Goal: Information Seeking & Learning: Learn about a topic

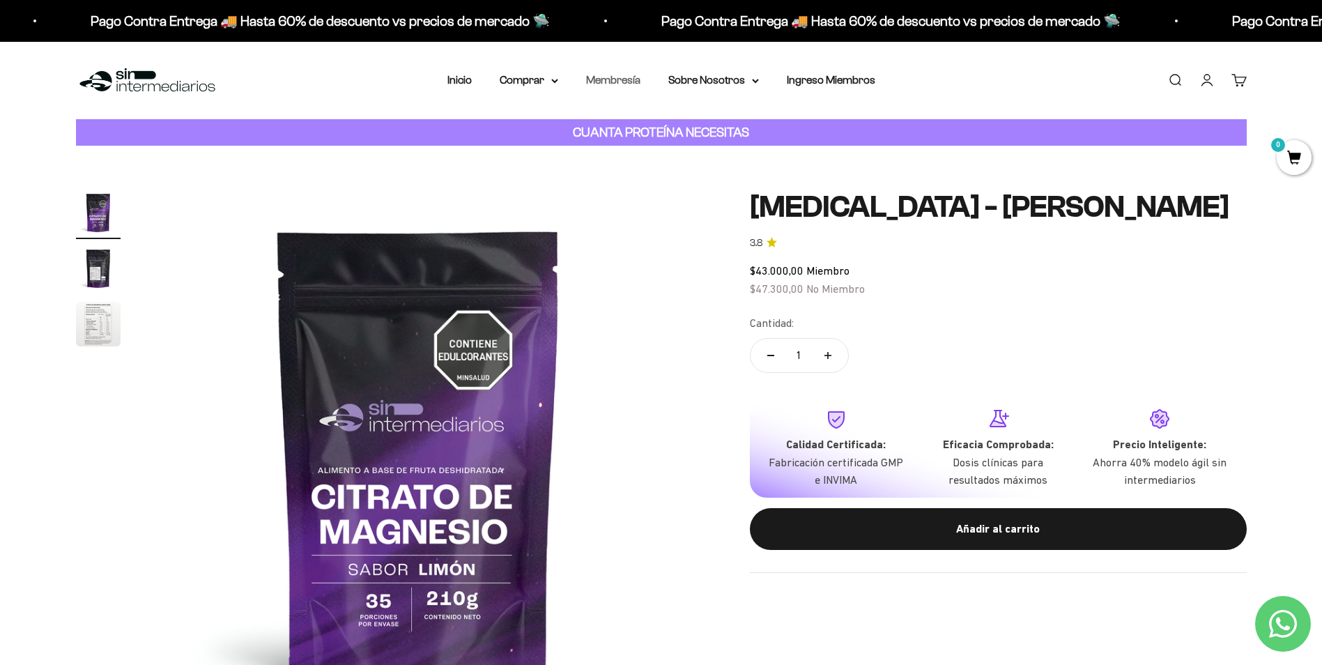
click at [615, 75] on link "Membresía" at bounding box center [613, 80] width 54 height 12
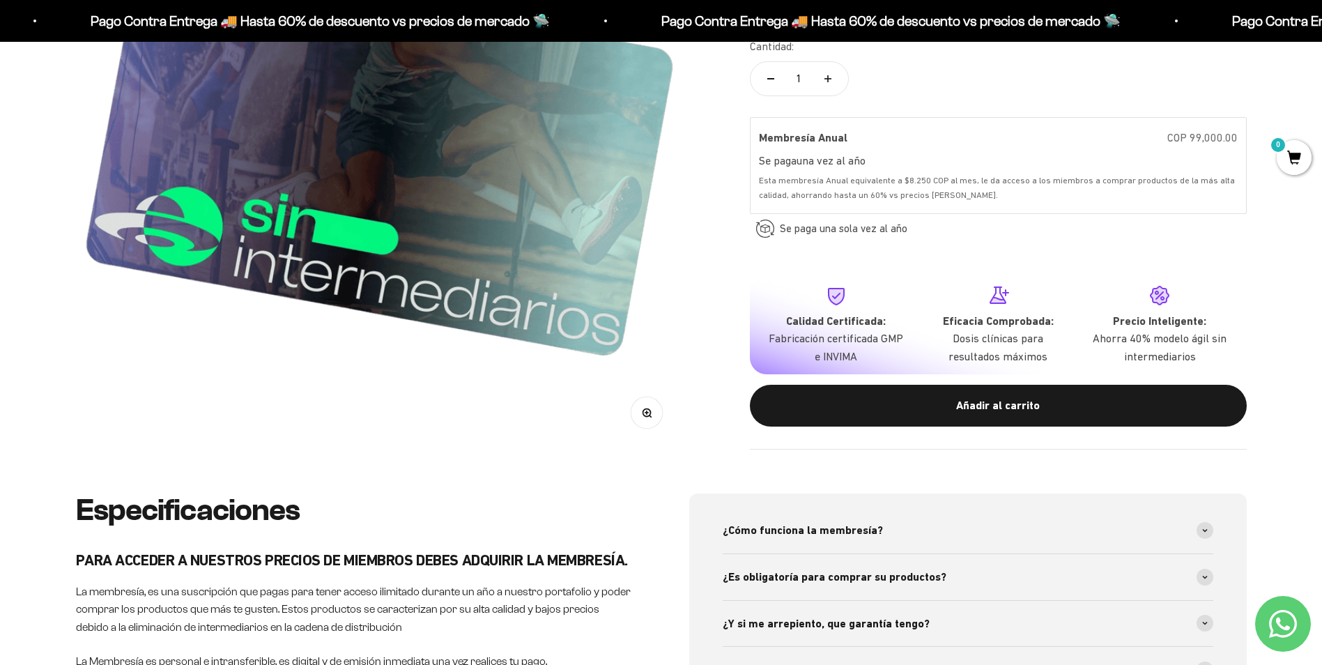
scroll to position [70, 0]
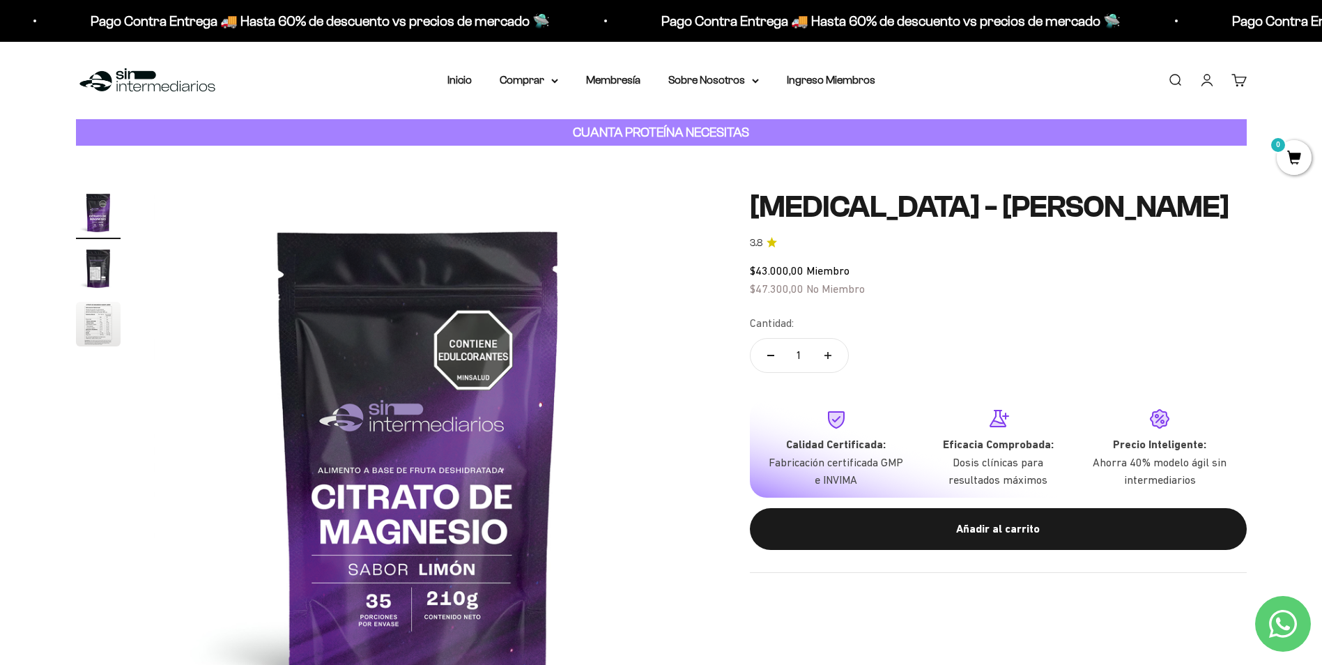
click at [1170, 77] on link "Buscar" at bounding box center [1174, 79] width 15 height 15
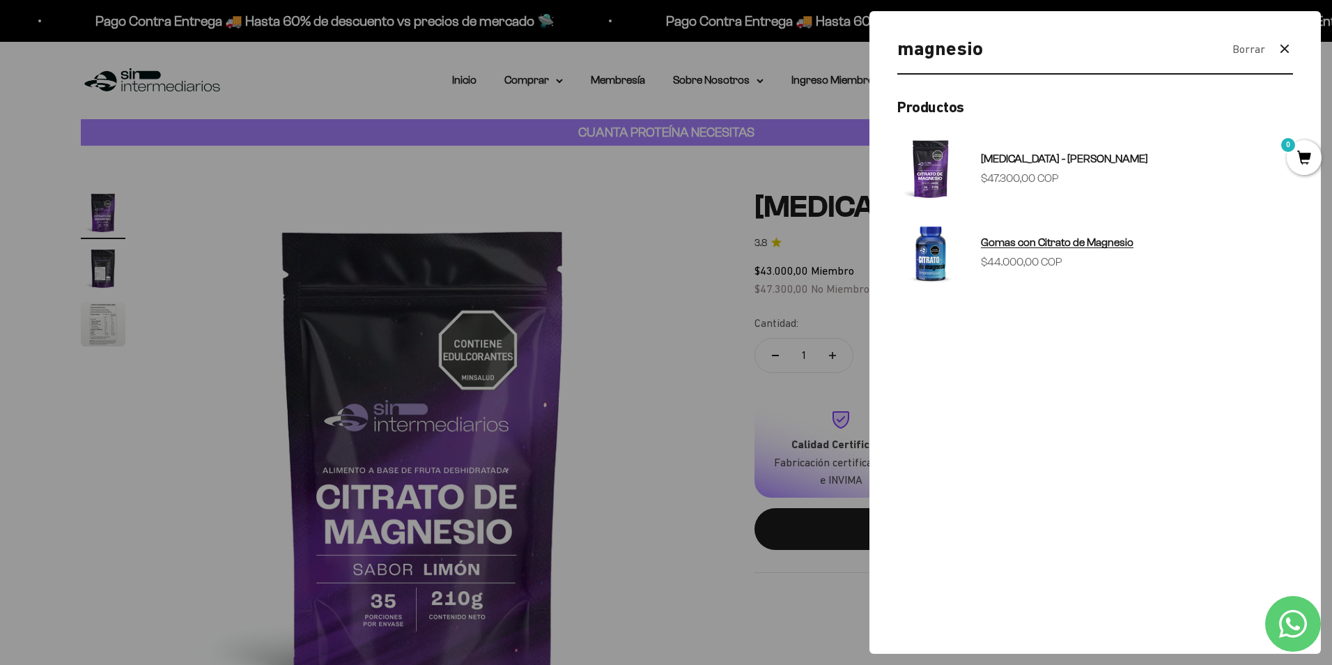
type input "magnesio"
click at [1088, 243] on span "Gomas con Citrato de Magnesio" at bounding box center [1057, 242] width 153 height 12
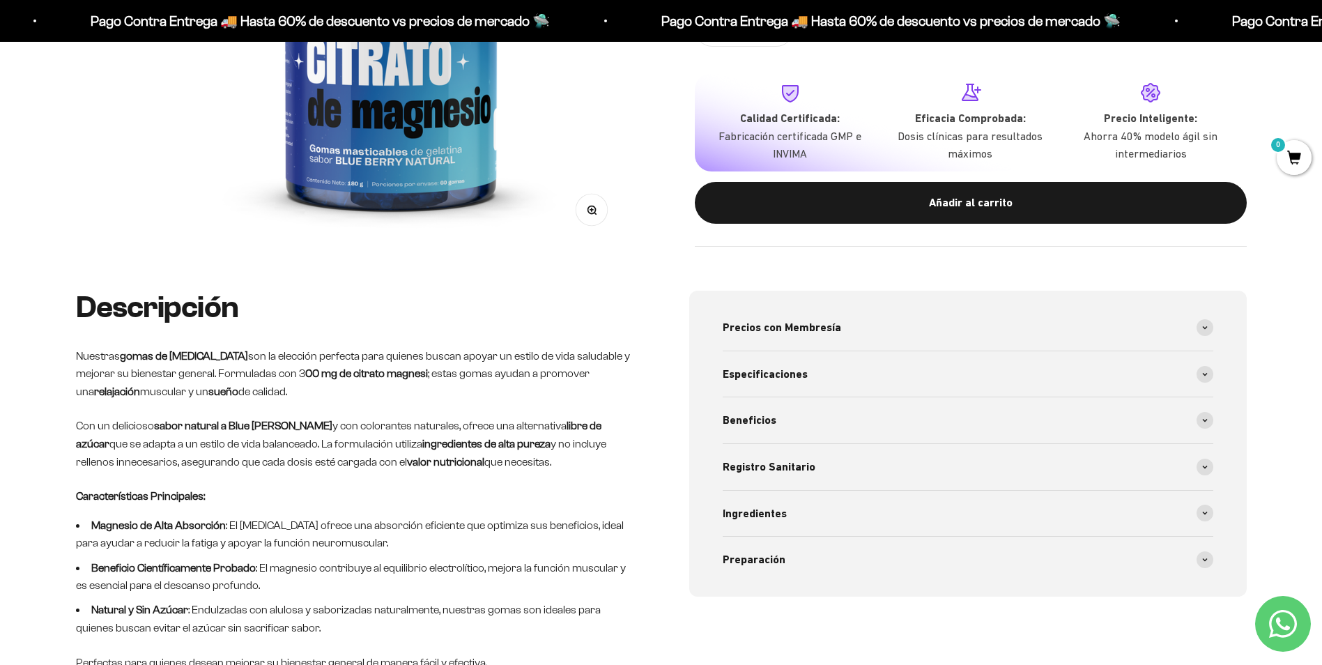
scroll to position [627, 0]
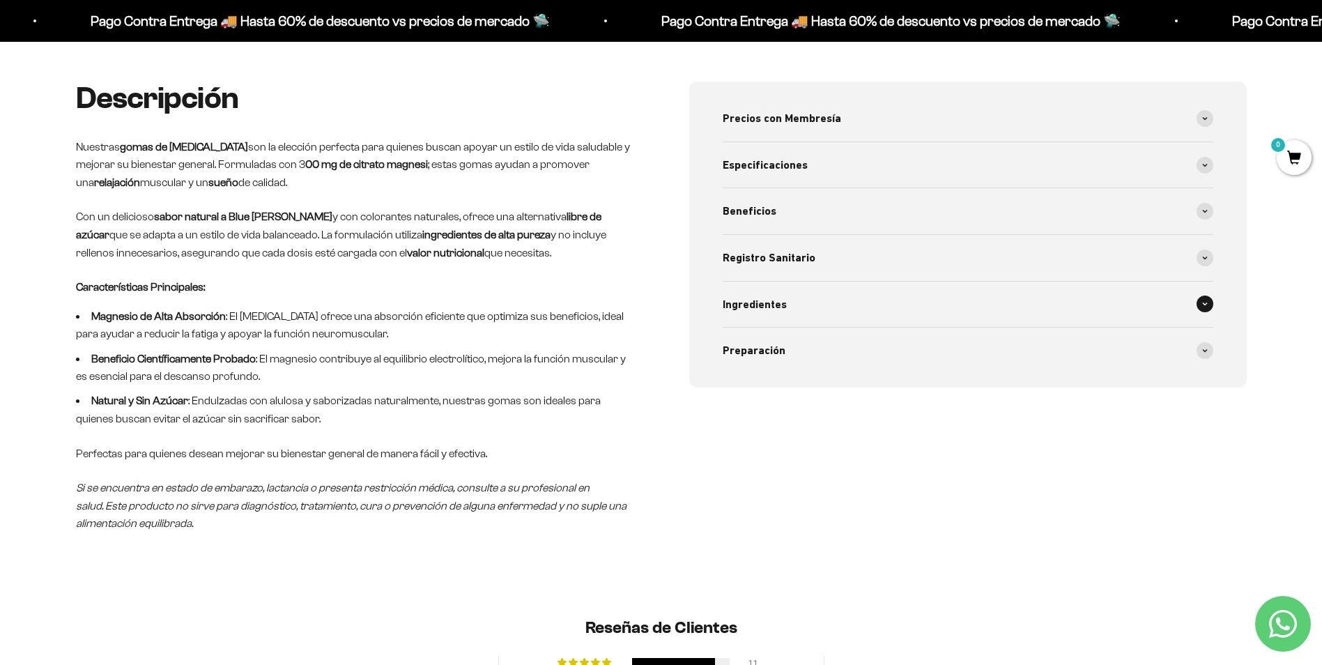
click at [813, 304] on div "Ingredientes" at bounding box center [968, 304] width 491 height 46
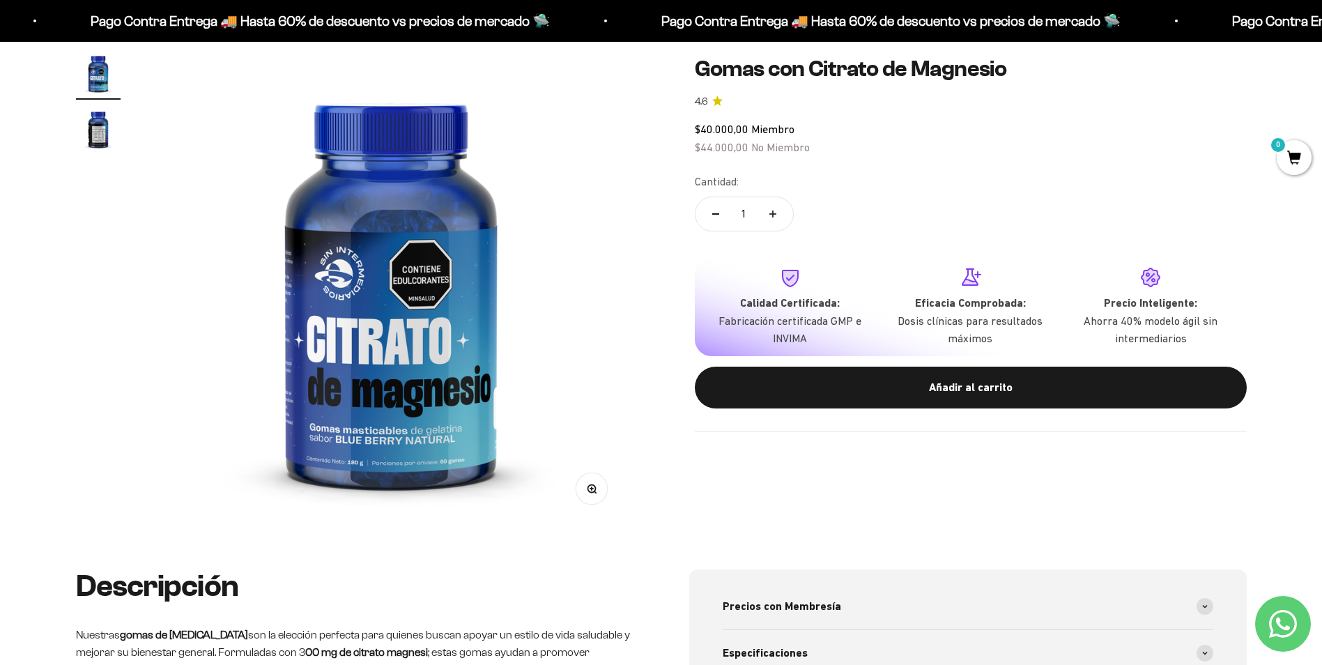
scroll to position [70, 0]
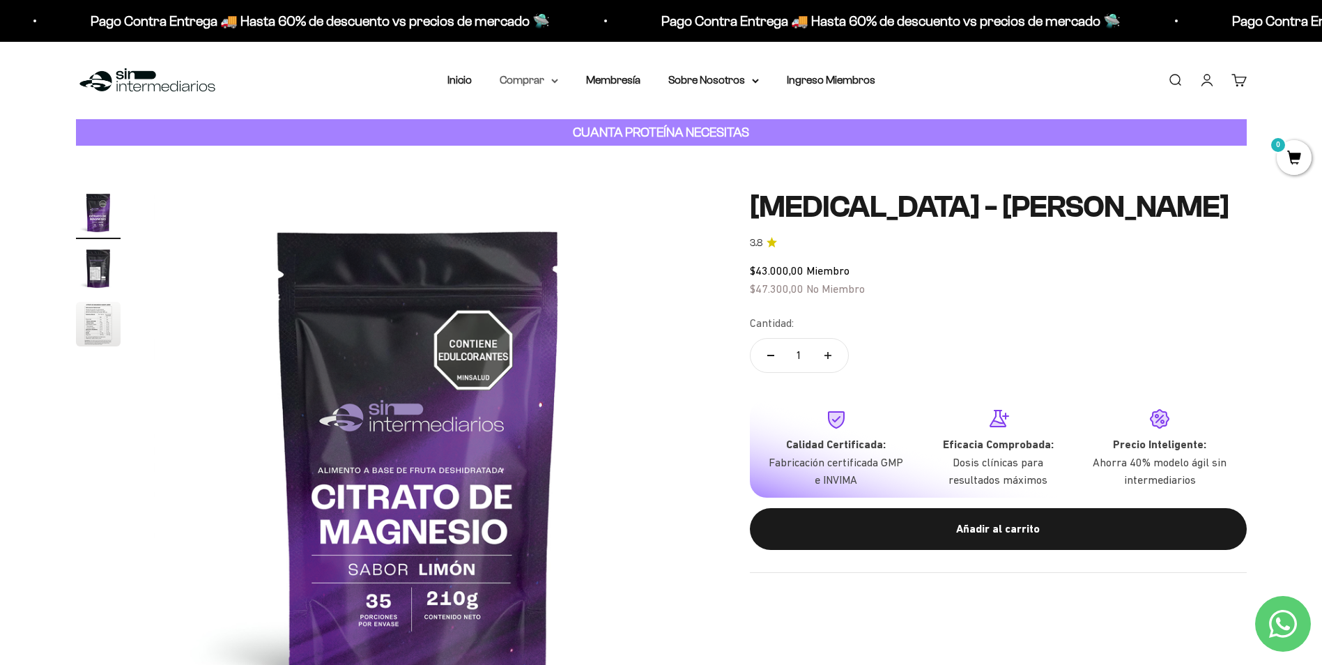
click at [538, 83] on summary "Comprar" at bounding box center [529, 80] width 59 height 18
click at [577, 199] on span "Todos Los Productos" at bounding box center [559, 203] width 102 height 12
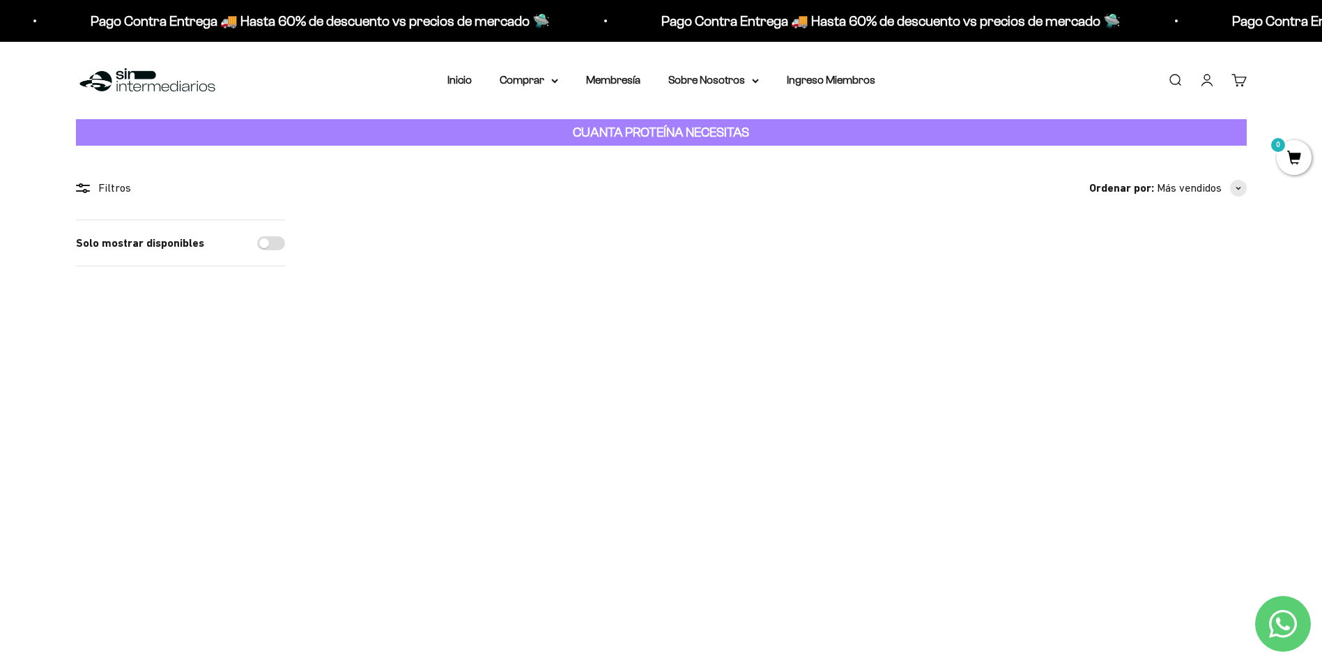
click at [256, 248] on div "Solo mostrar disponibles" at bounding box center [180, 243] width 209 height 46
click at [272, 247] on input "Solo mostrar disponibles" at bounding box center [271, 243] width 28 height 14
checkbox input "true"
click at [276, 242] on input "Solo mostrar disponibles" at bounding box center [271, 243] width 28 height 14
checkbox input "false"
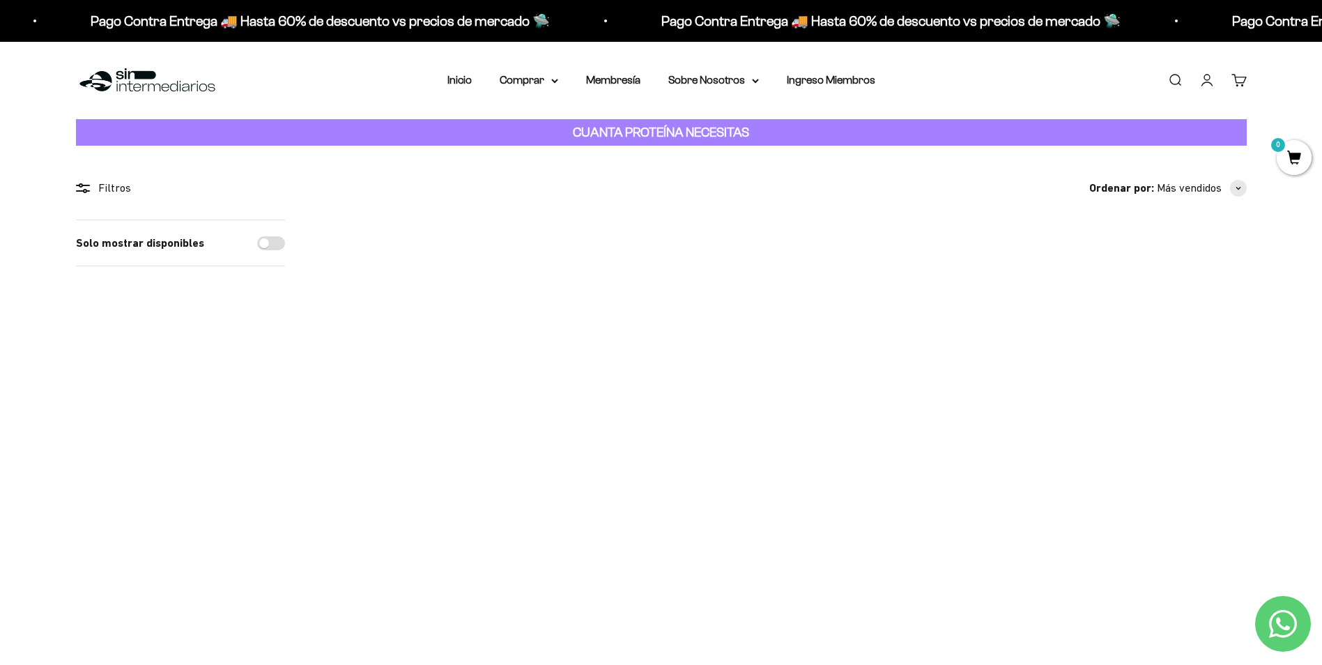
click at [603, 127] on strong "CUANTA PROTEÍNA NECESITAS" at bounding box center [661, 132] width 176 height 15
drag, startPoint x: 603, startPoint y: 127, endPoint x: 600, endPoint y: 175, distance: 48.2
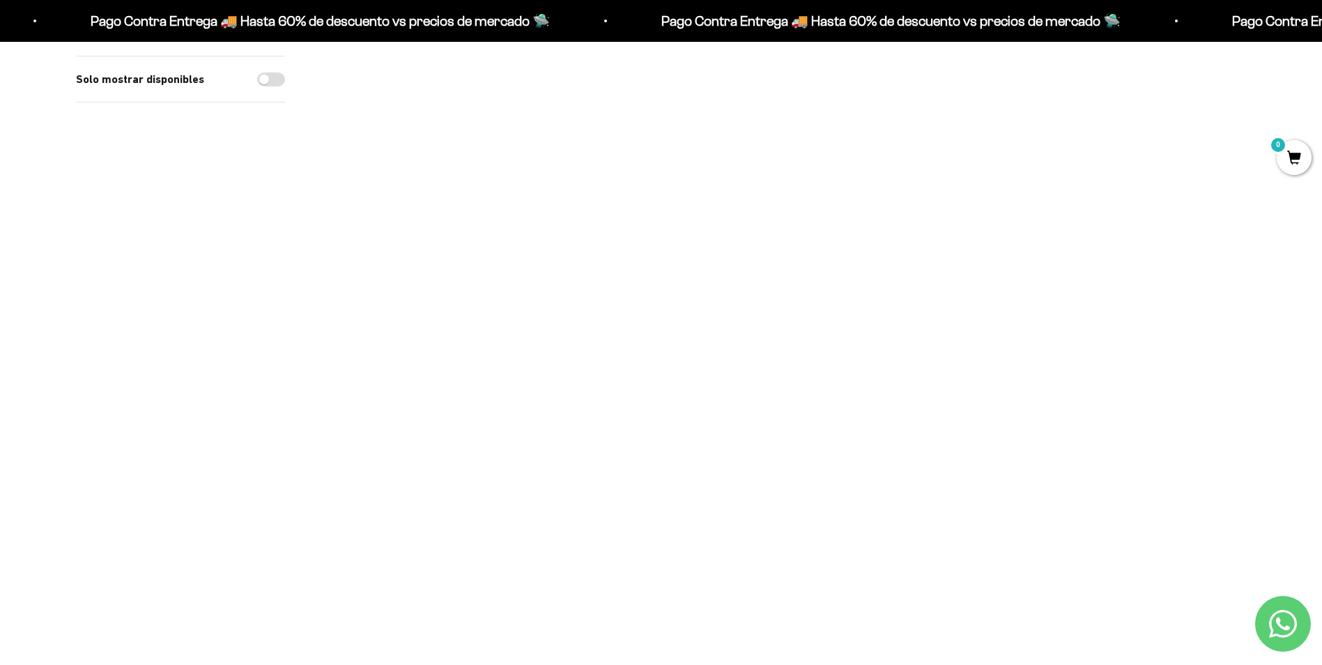
scroll to position [348, 0]
drag, startPoint x: 607, startPoint y: 363, endPoint x: 256, endPoint y: 407, distance: 353.9
click at [256, 407] on div "Solo mostrar disponibles" at bounding box center [180, 574] width 209 height 1406
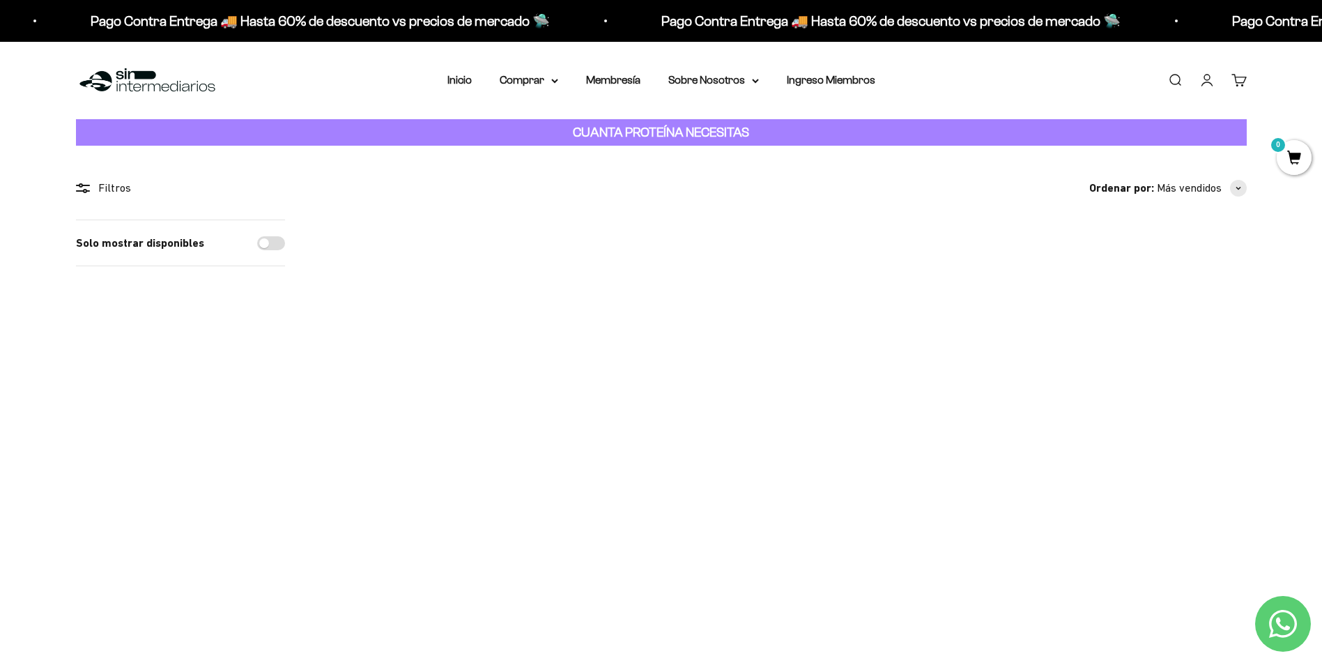
click at [1173, 79] on link "Buscar" at bounding box center [1174, 79] width 15 height 15
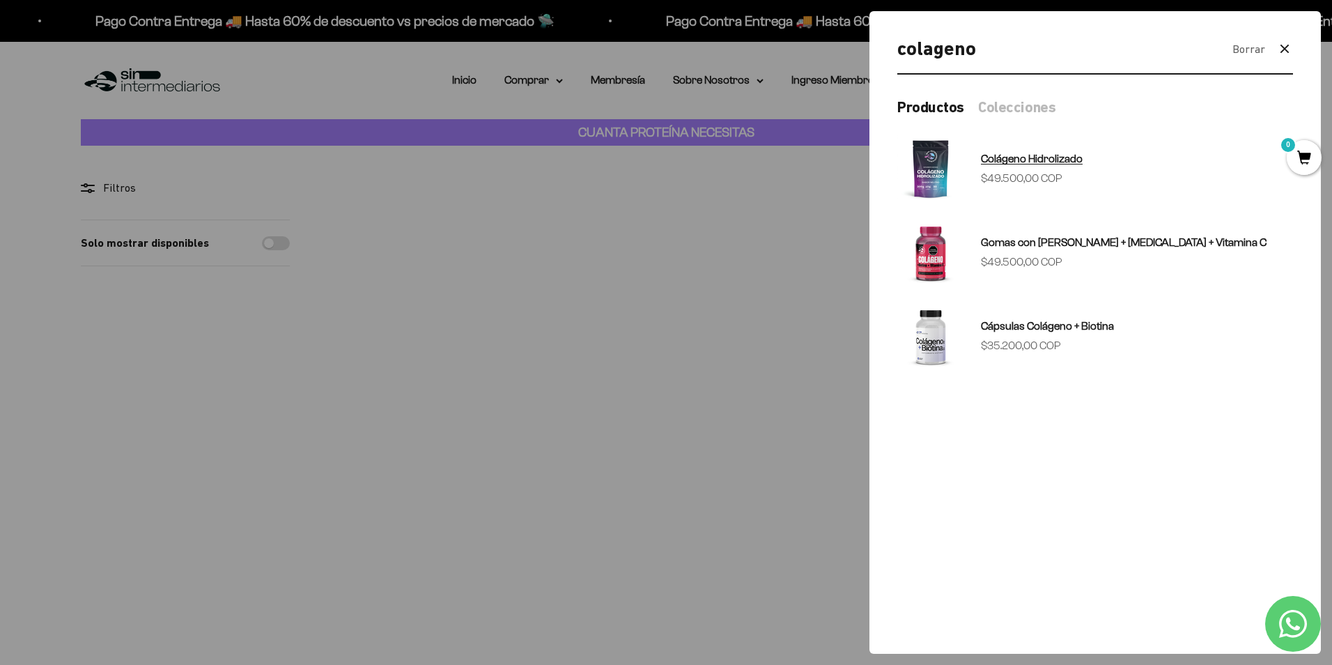
type input "colageno"
click at [940, 180] on img at bounding box center [930, 168] width 67 height 67
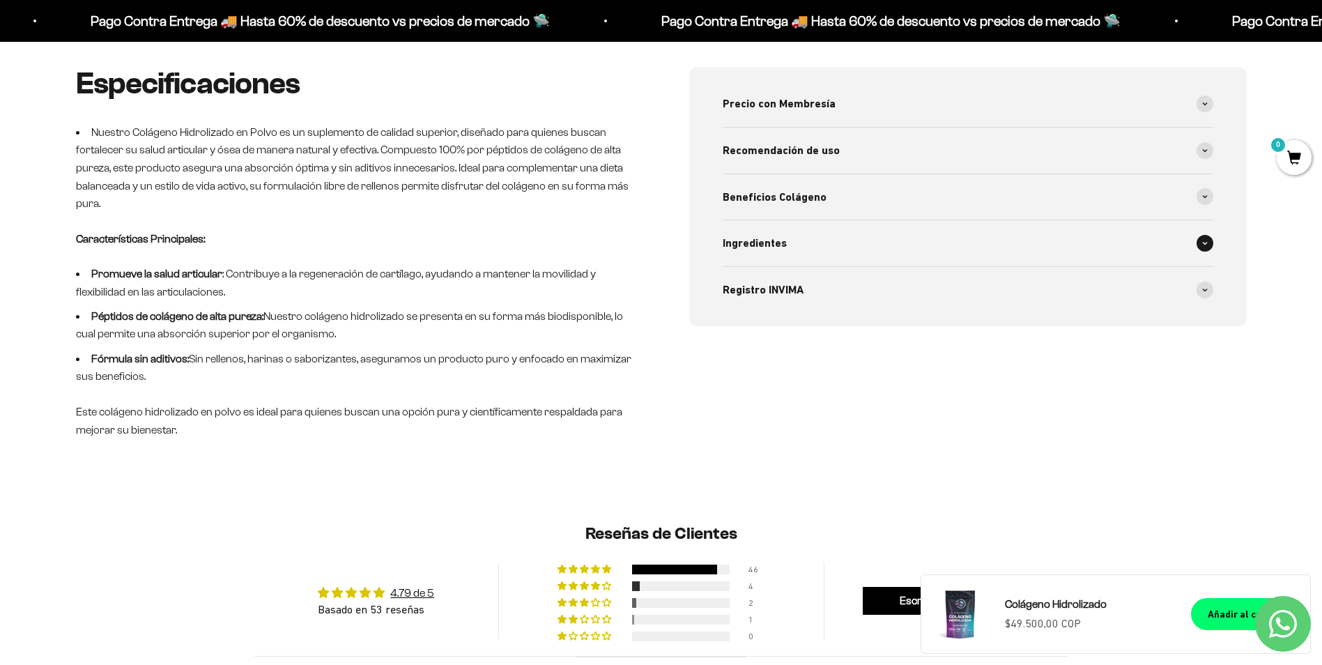
click at [766, 236] on span "Ingredientes" at bounding box center [755, 243] width 64 height 18
